Goal: Task Accomplishment & Management: Use online tool/utility

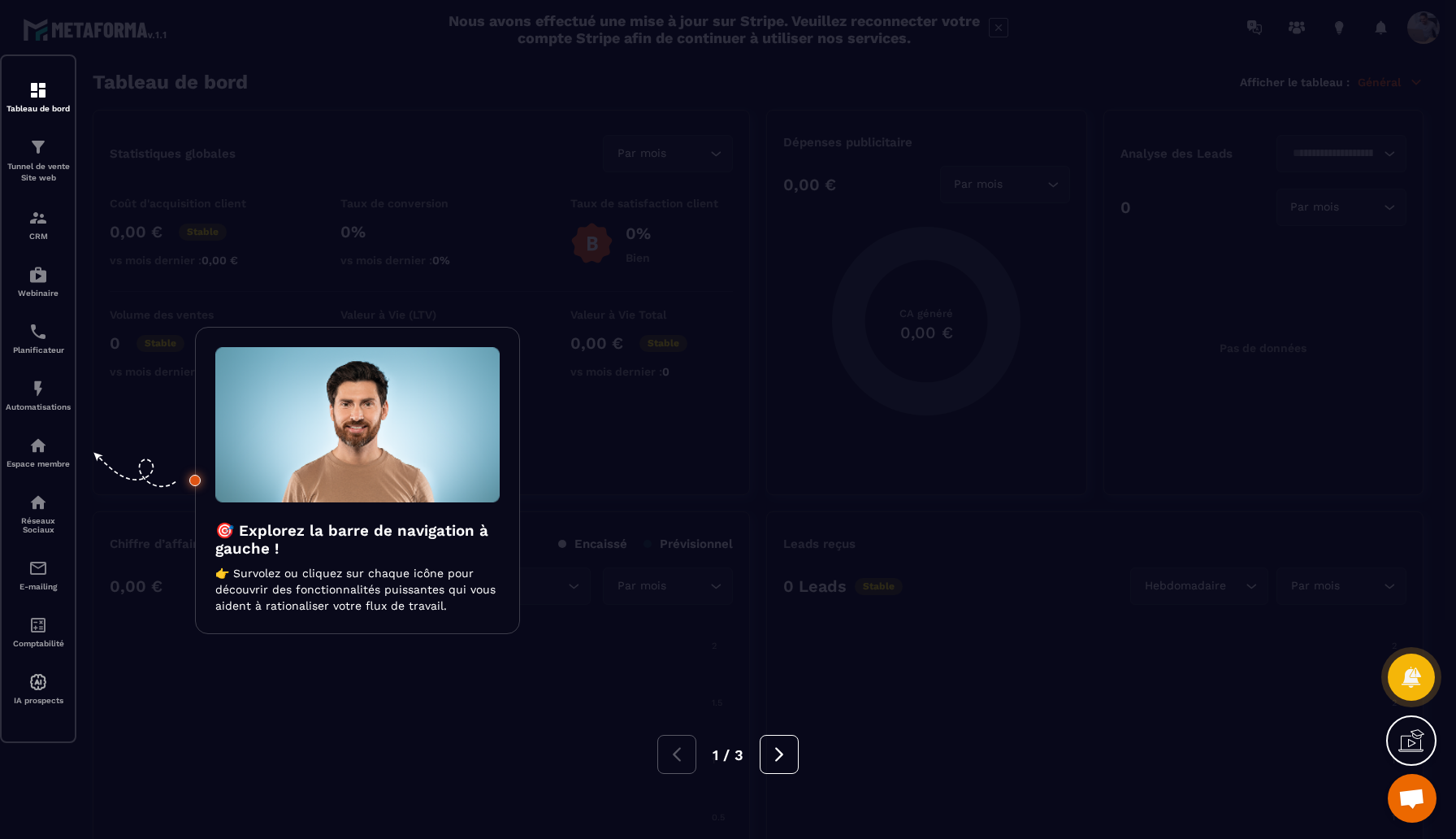
click at [33, 158] on div at bounding box center [728, 420] width 1456 height 839
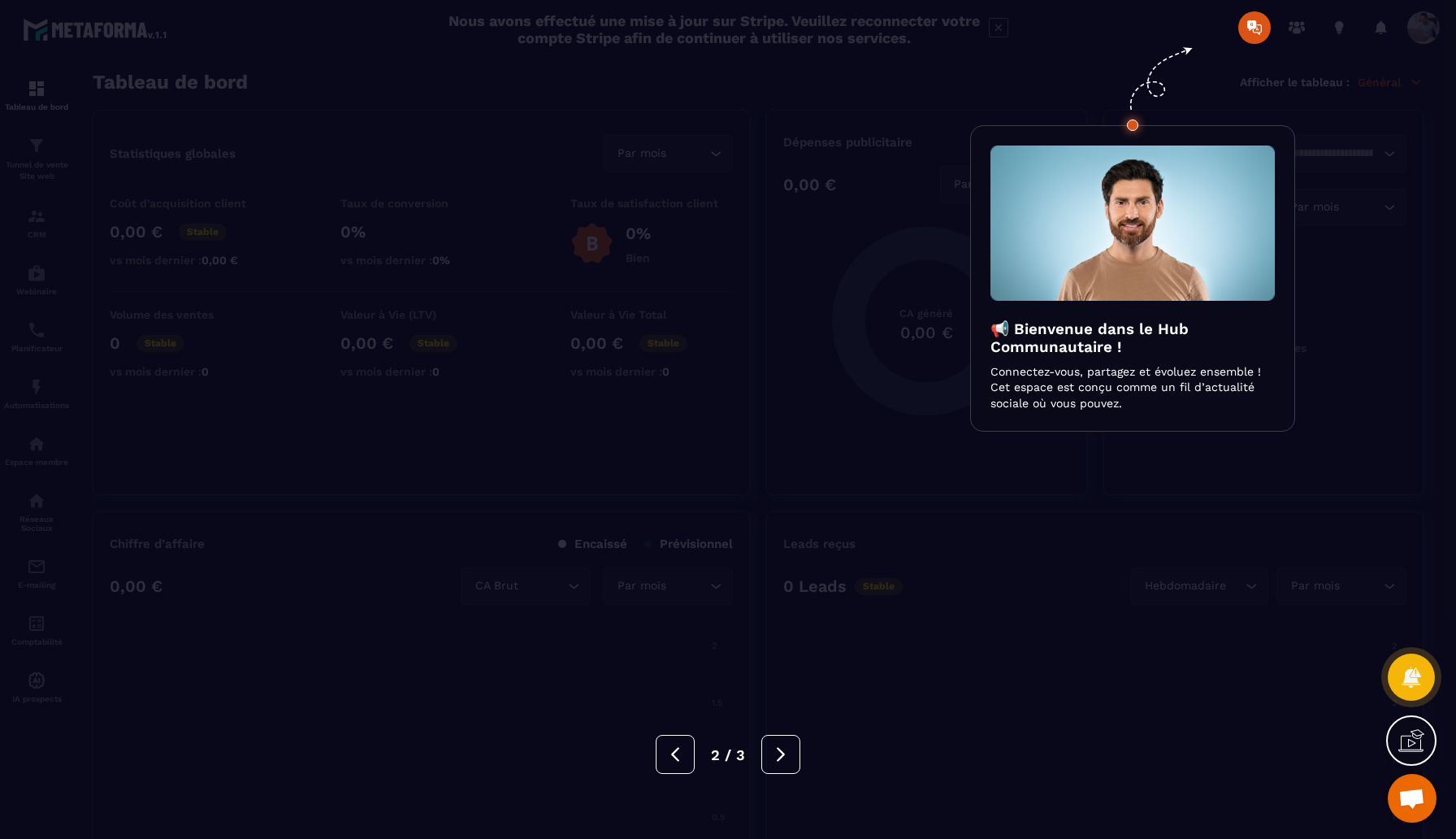
click at [85, 160] on div at bounding box center [728, 420] width 1456 height 839
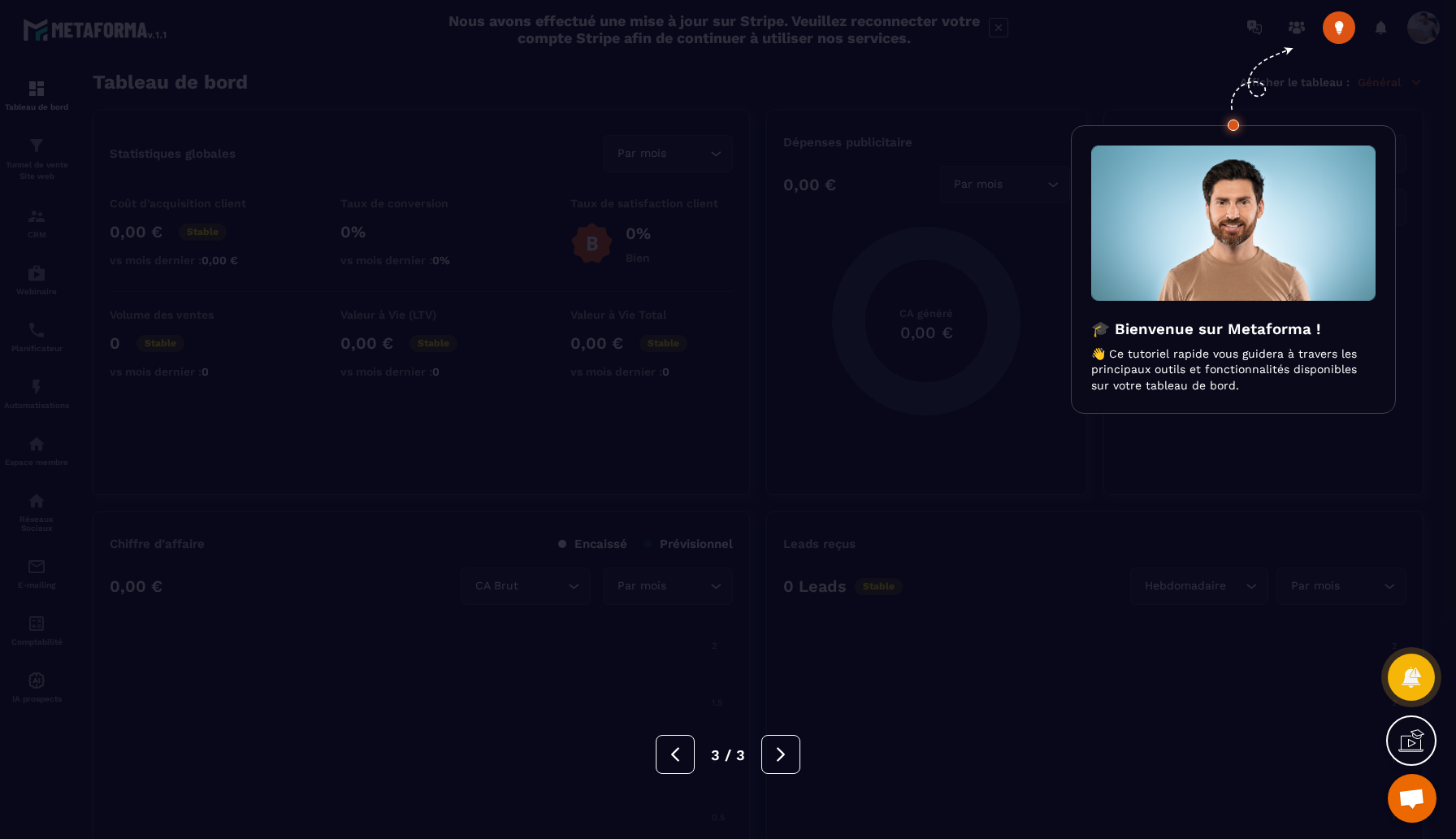
click at [138, 162] on div at bounding box center [728, 420] width 1456 height 839
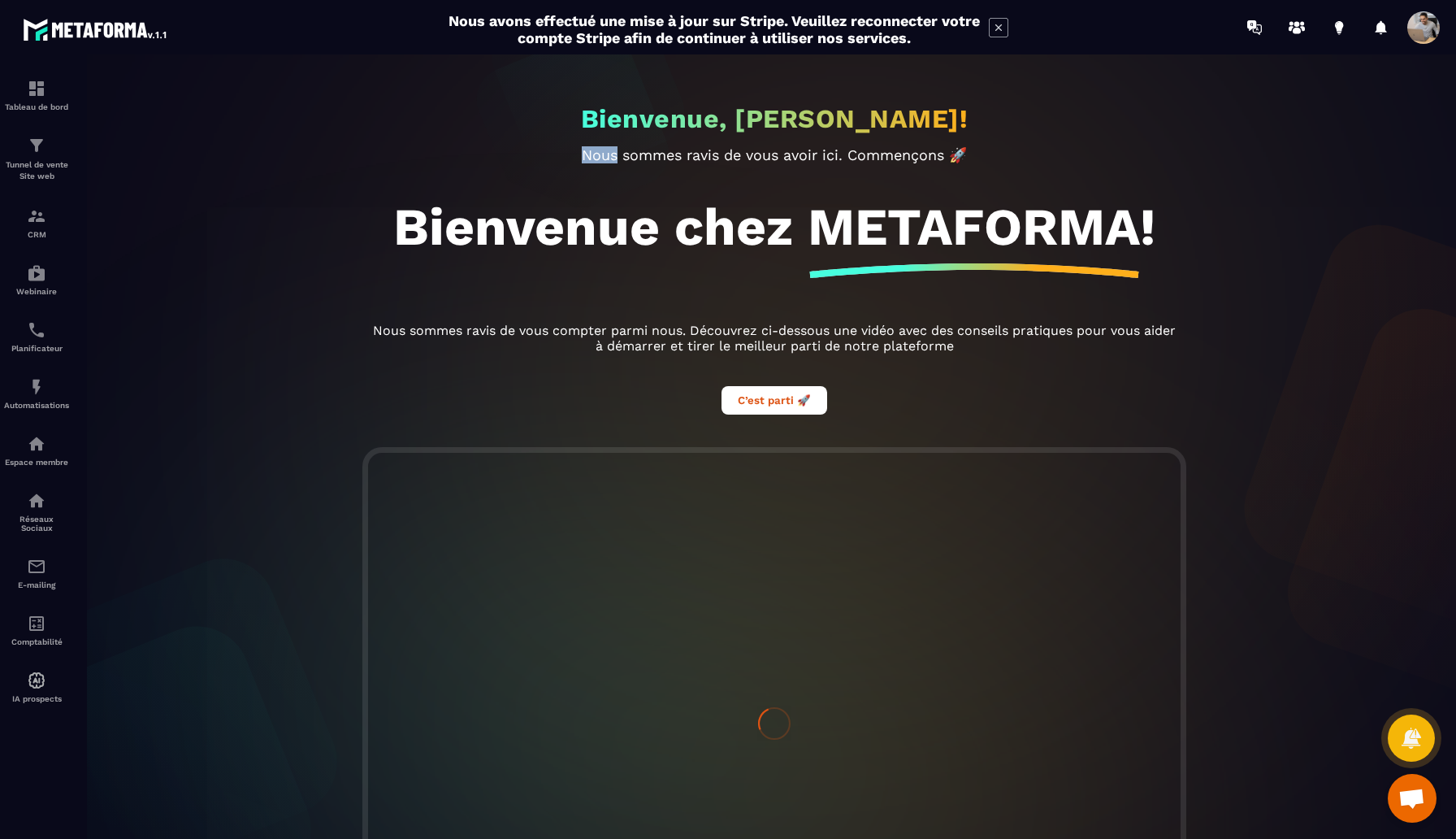
click at [138, 162] on div "Bienvenue, Yoann ROBERT! Nous sommes ravis de vous avoir ici. Commençons 🚀 Bien…" at bounding box center [774, 446] width 1396 height 784
click at [27, 161] on p "Tunnel de vente Site web" at bounding box center [37, 170] width 65 height 23
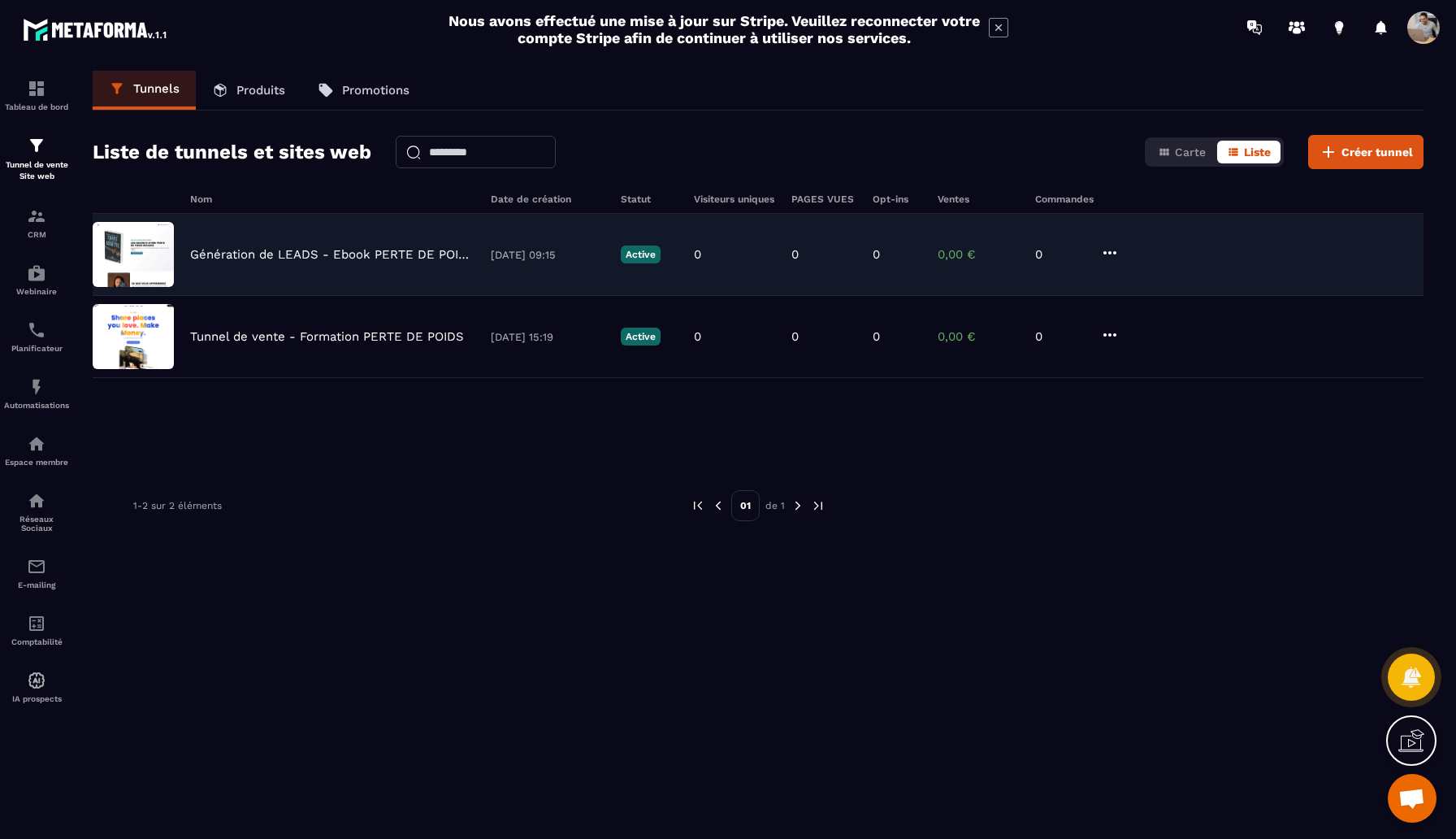
click at [346, 256] on p "Génération de LEADS - Ebook PERTE DE POIDS" at bounding box center [332, 254] width 284 height 14
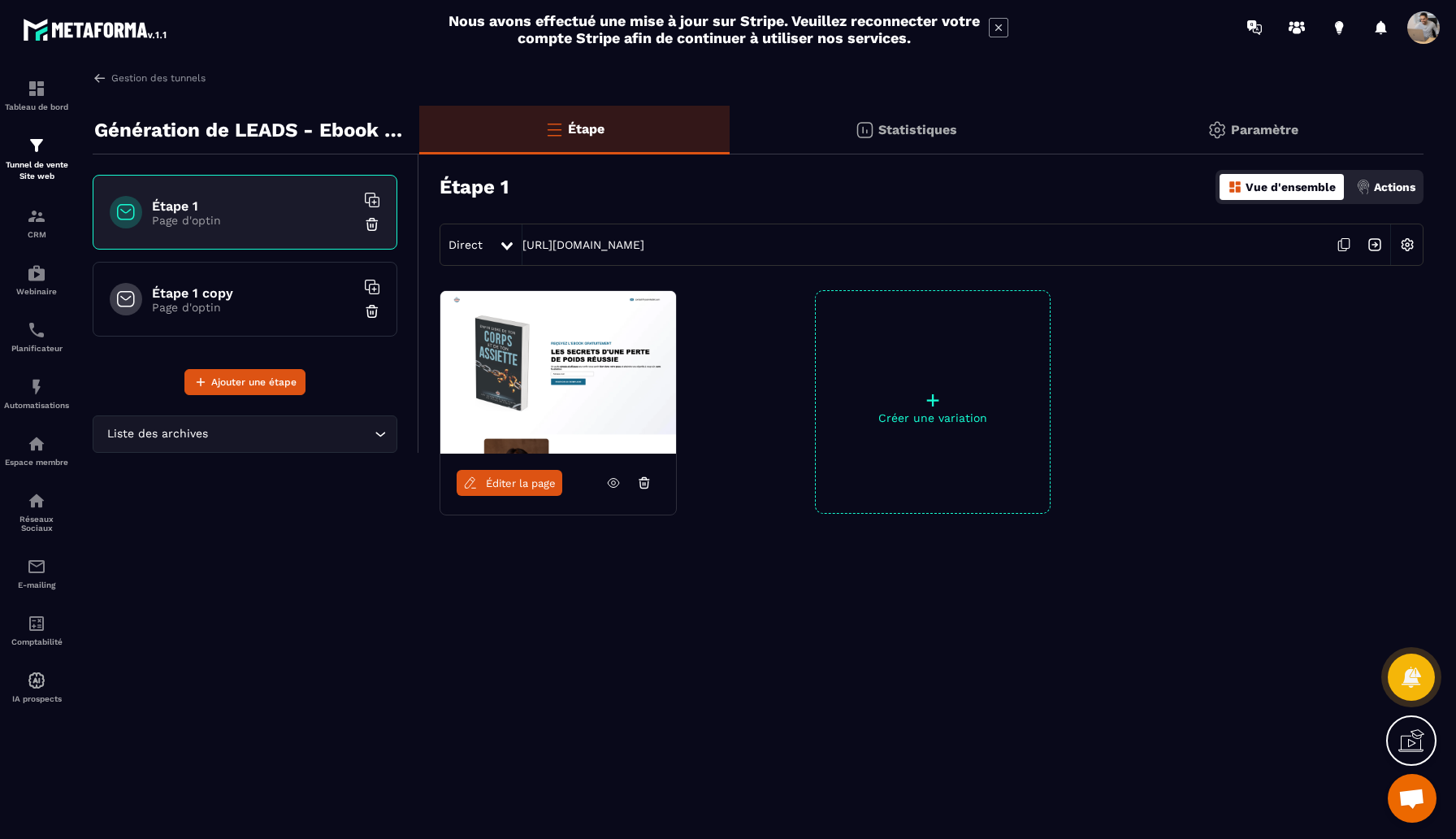
click at [247, 308] on p "Page d'optin" at bounding box center [254, 307] width 203 height 13
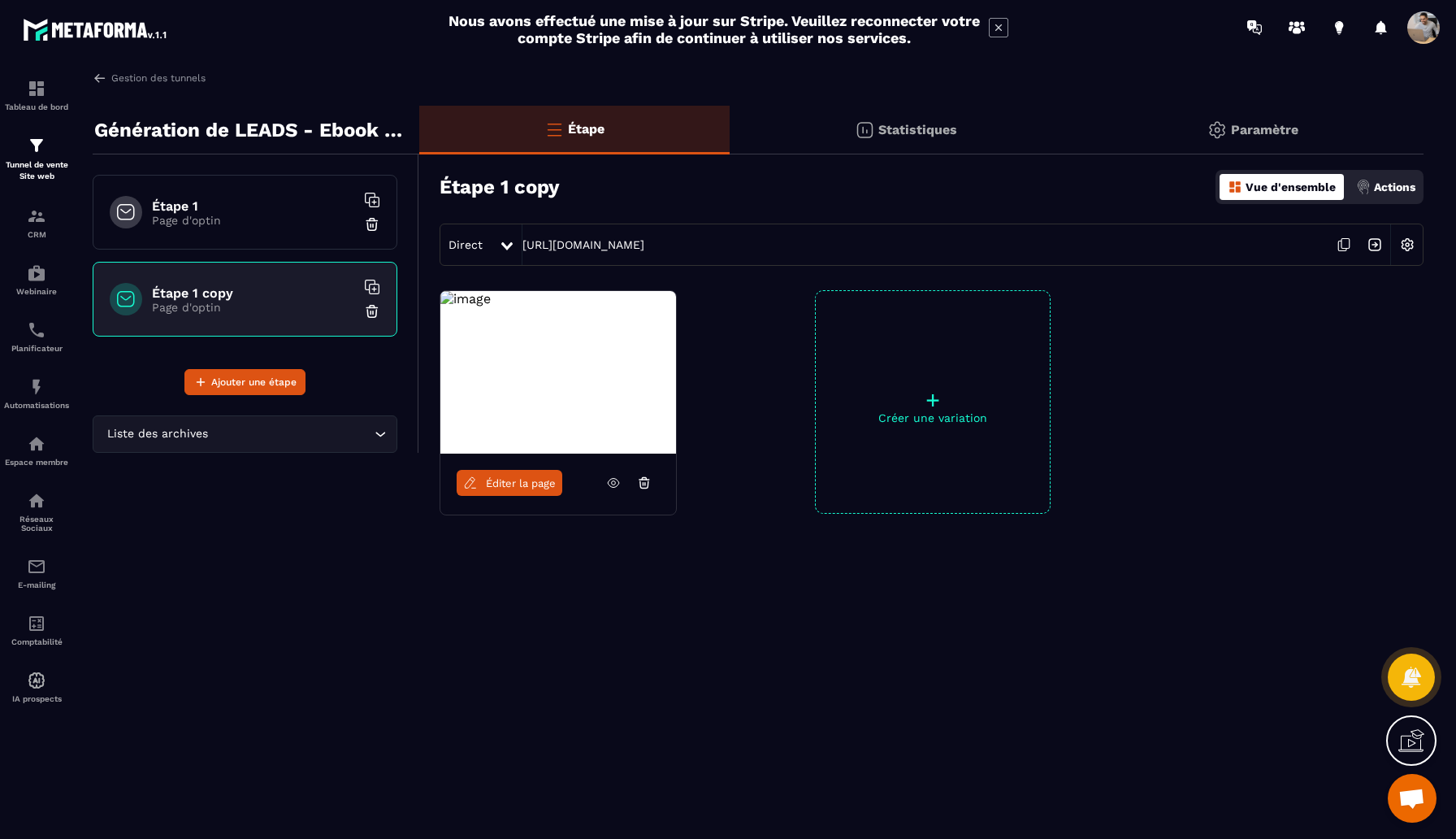
click at [247, 210] on h6 "Étape 1" at bounding box center [254, 205] width 203 height 15
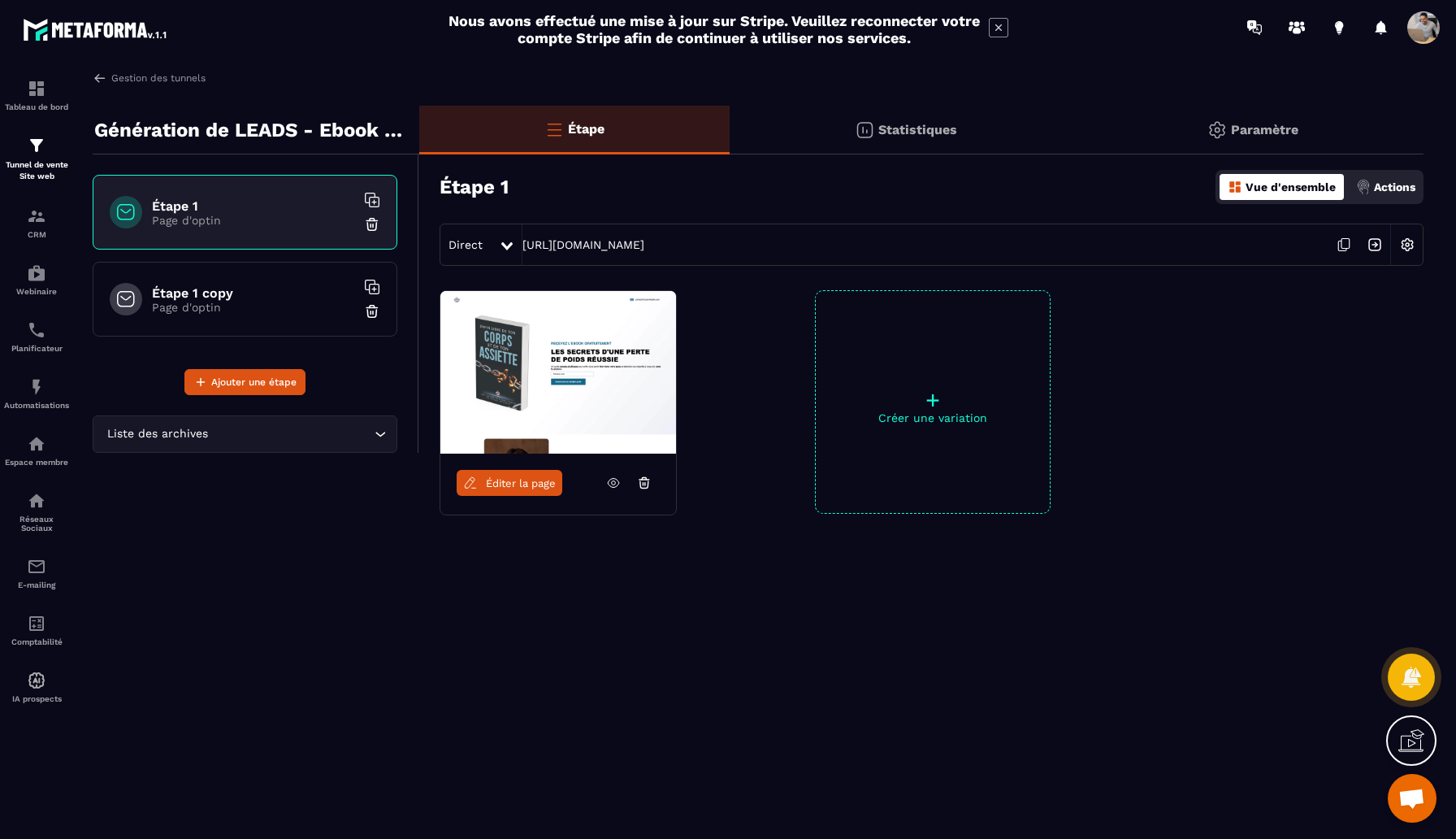
click at [241, 289] on h6 "Étape 1 copy" at bounding box center [254, 293] width 203 height 15
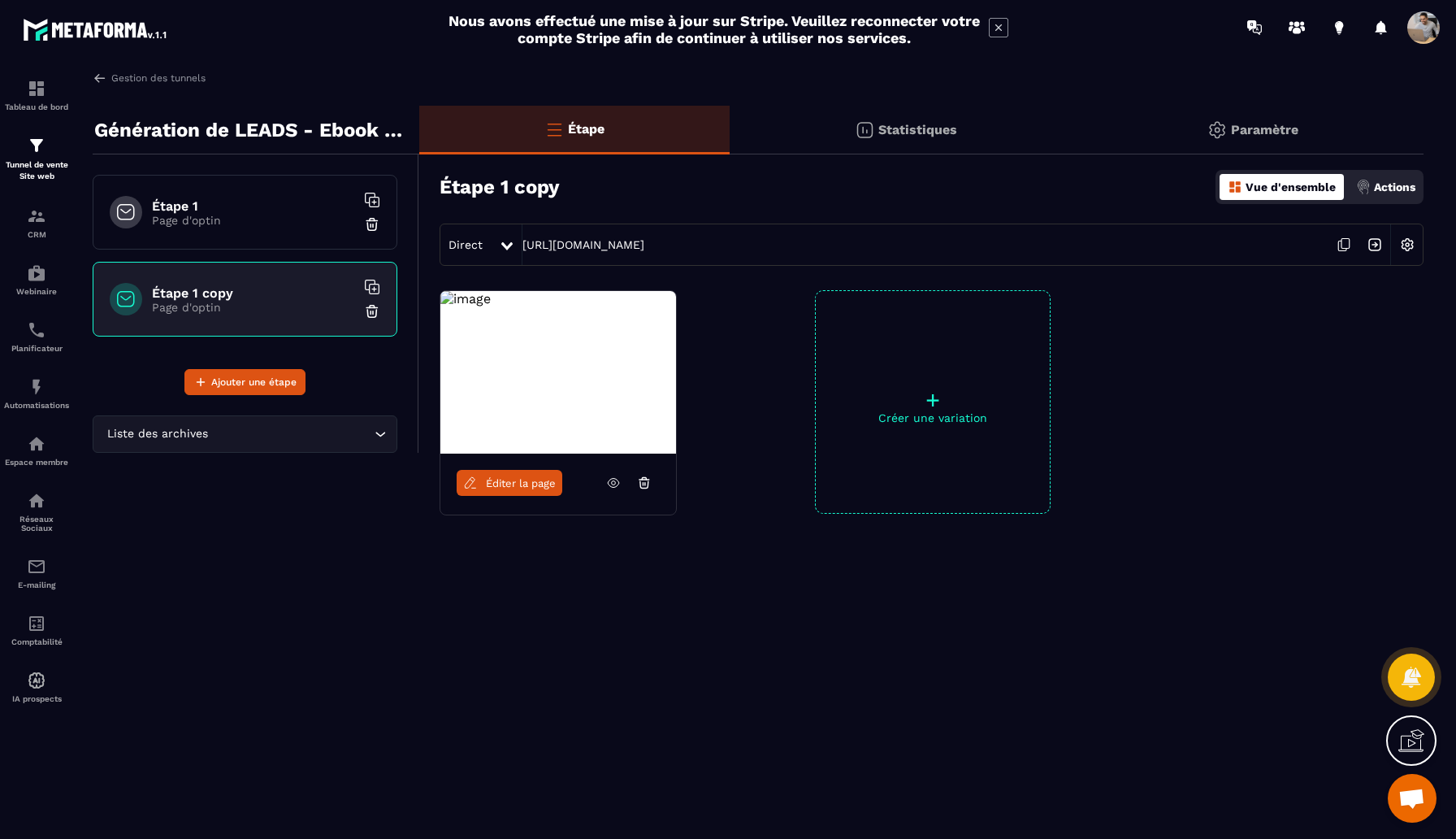
click at [506, 477] on span "Éditer la page" at bounding box center [521, 483] width 70 height 13
